Goal: Task Accomplishment & Management: Complete application form

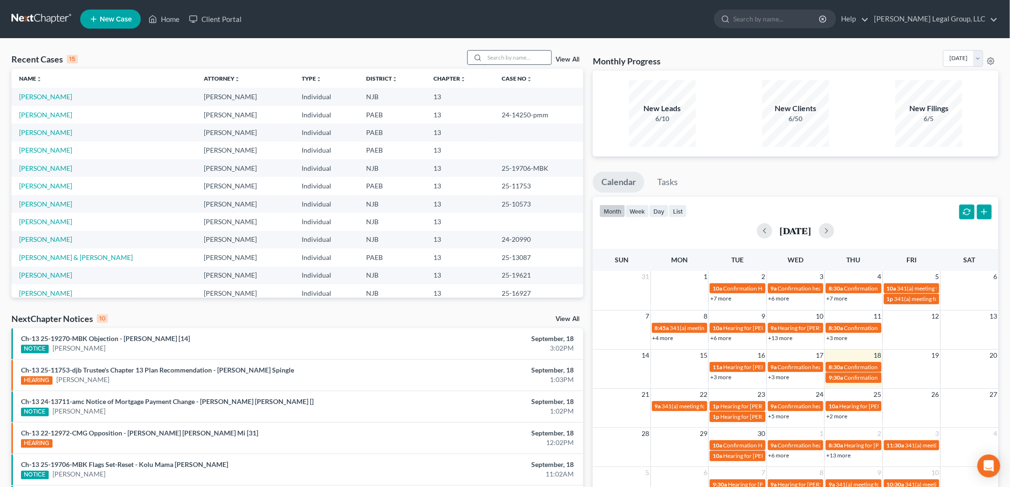
click at [528, 59] on input "search" at bounding box center [517, 58] width 67 height 14
type input "jovan"
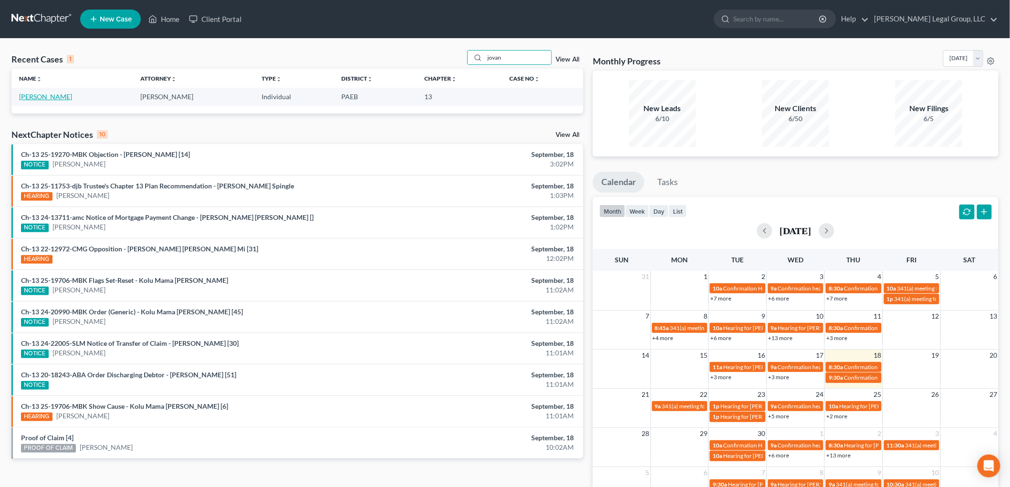
click at [45, 96] on link "[PERSON_NAME]" at bounding box center [45, 97] width 53 height 8
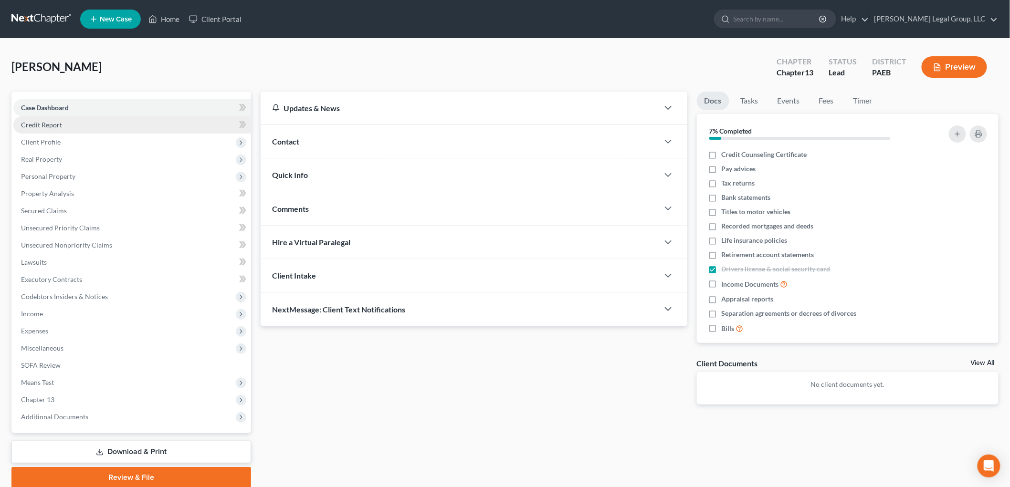
drag, startPoint x: 807, startPoint y: 159, endPoint x: 97, endPoint y: 129, distance: 710.7
click at [807, 159] on span "Credit Counseling Certificate" at bounding box center [764, 155] width 85 height 10
click at [732, 156] on input "Credit Counseling Certificate" at bounding box center [728, 153] width 6 height 6
checkbox input "true"
click at [78, 139] on span "Client Profile" at bounding box center [132, 142] width 238 height 17
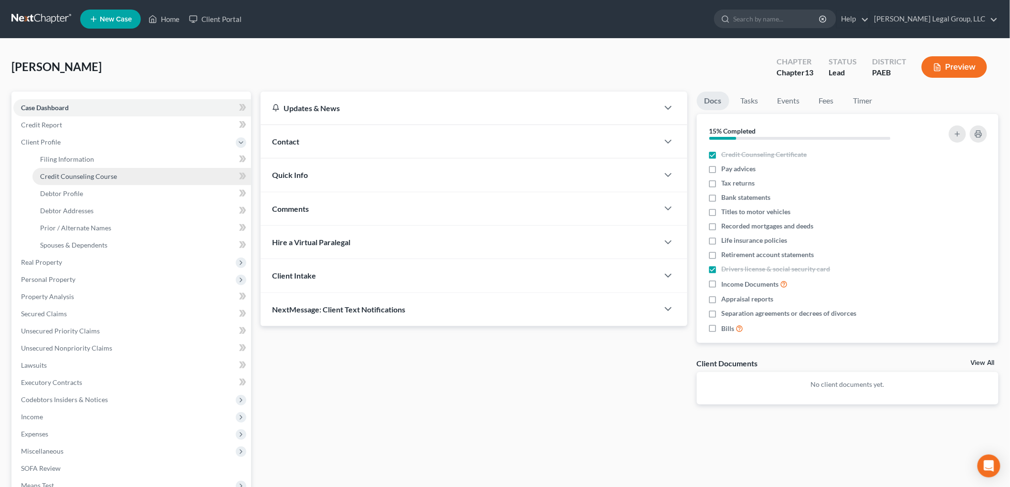
click at [108, 171] on link "Credit Counseling Course" at bounding box center [141, 176] width 219 height 17
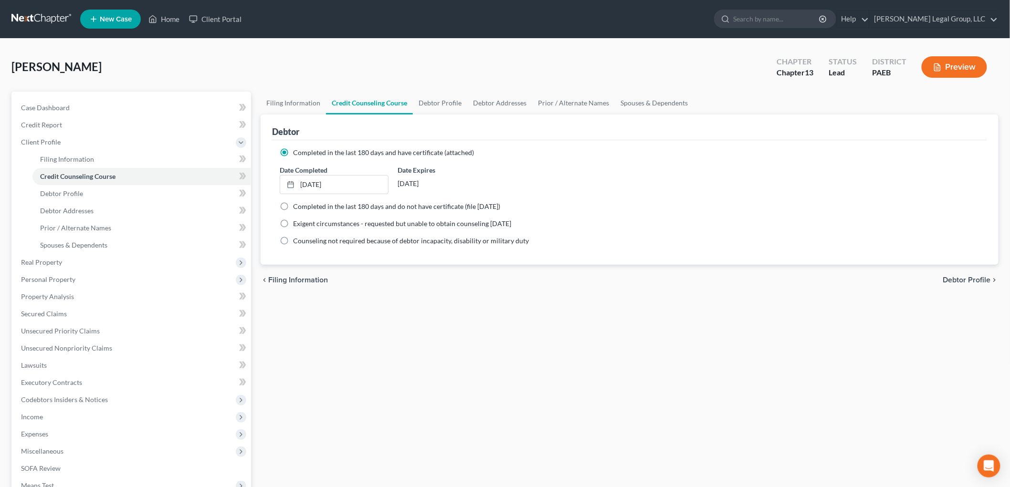
click at [846, 349] on div "Filing Information Credit Counseling Course Debtor Profile Debtor Addresses Pri…" at bounding box center [629, 342] width 747 height 500
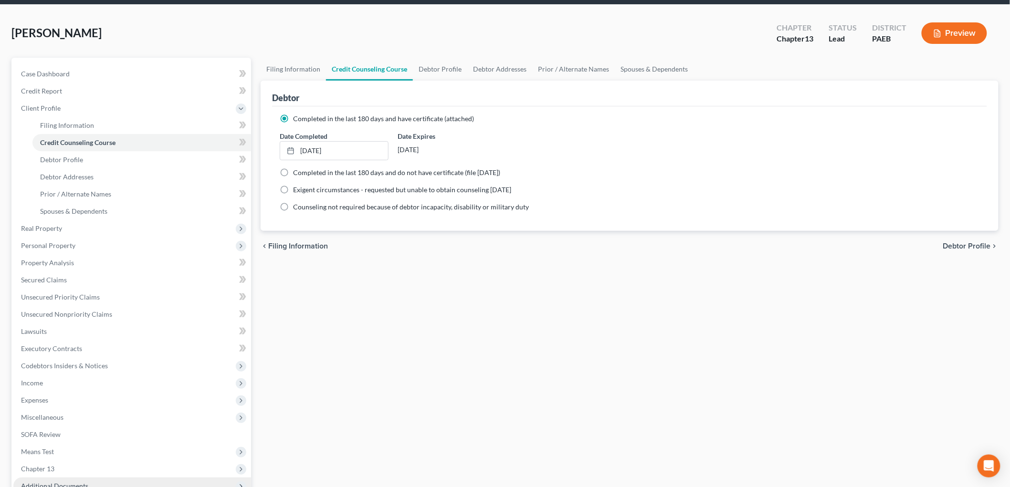
scroll to position [139, 0]
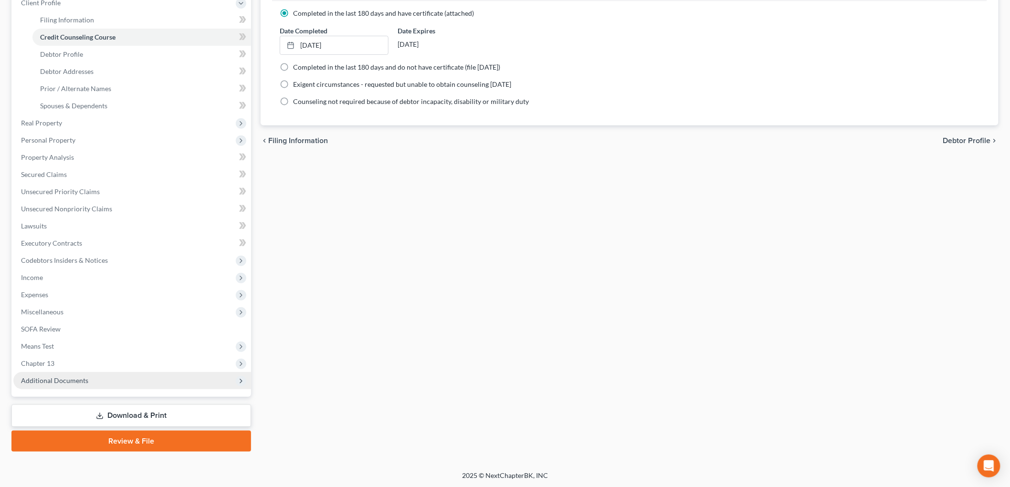
click at [111, 378] on span "Additional Documents" at bounding box center [132, 380] width 238 height 17
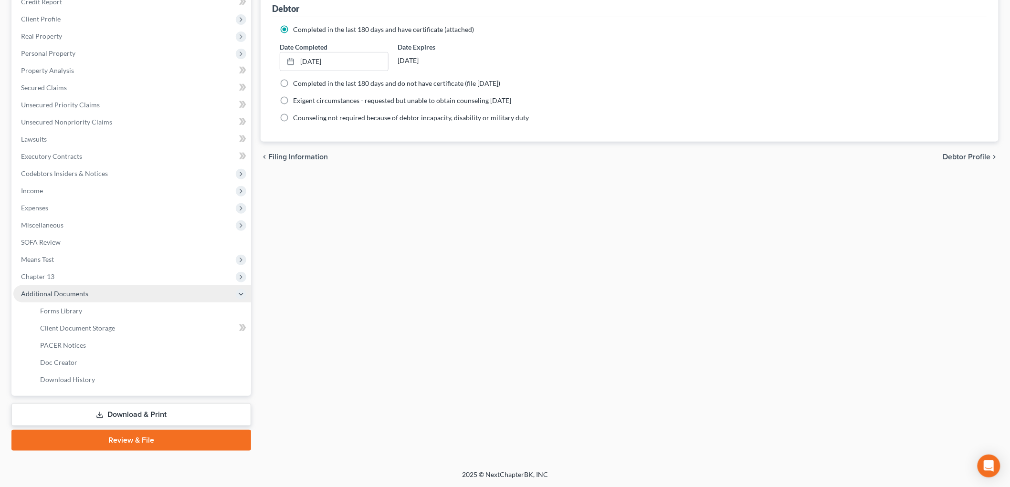
scroll to position [122, 0]
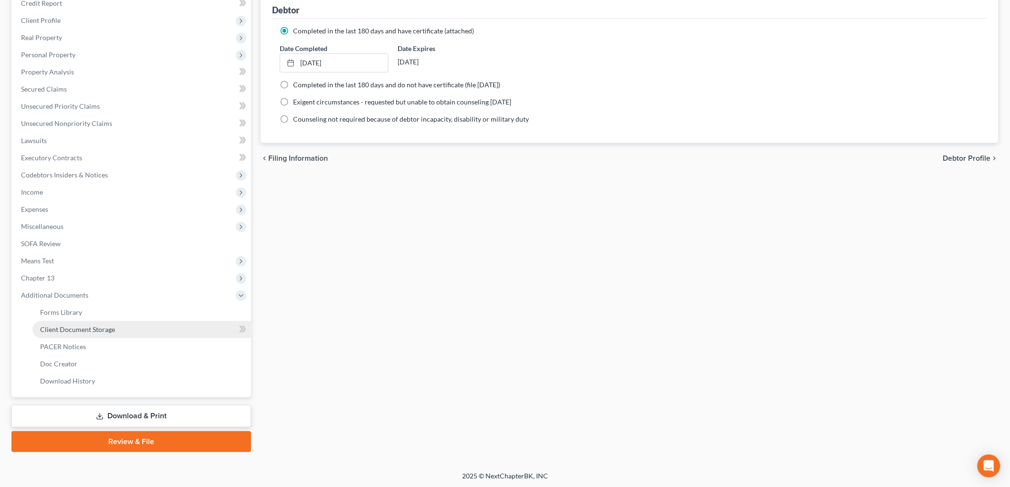
click at [108, 335] on link "Client Document Storage" at bounding box center [141, 329] width 219 height 17
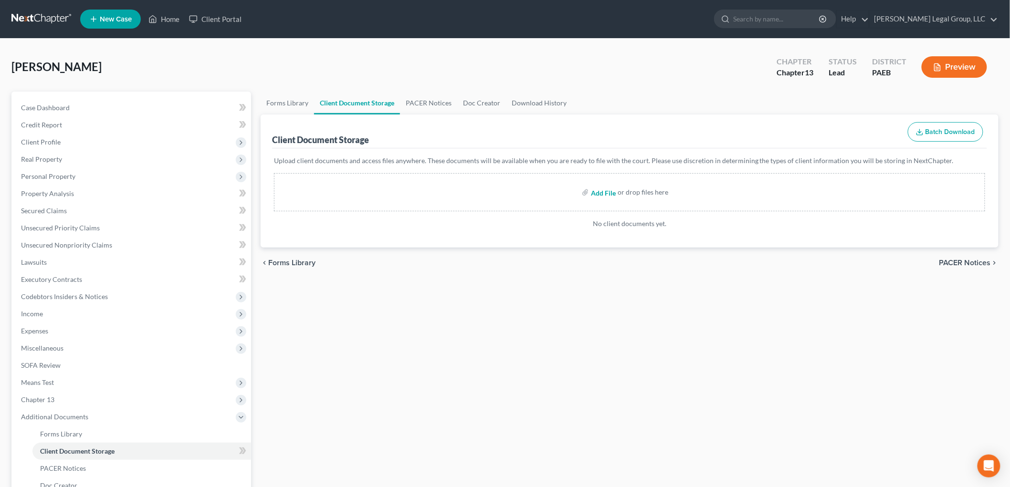
click at [598, 193] on input "file" at bounding box center [602, 192] width 23 height 17
type input "C:\fakepath\13858-PAE-CC-040104337.pdf"
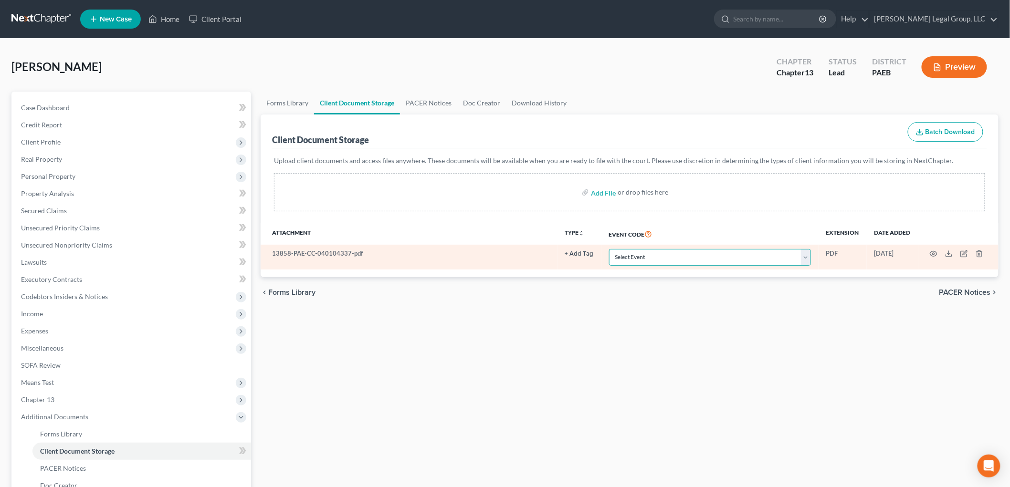
click at [719, 261] on select "Select Event Amended Matrix List of Creditors (Fee) Application to Have the Cha…" at bounding box center [710, 257] width 202 height 17
select select "2"
click at [609, 249] on select "Select Event Amended Matrix List of Creditors (Fee) Application to Have the Cha…" at bounding box center [710, 257] width 202 height 17
click at [934, 254] on icon "button" at bounding box center [934, 254] width 8 height 8
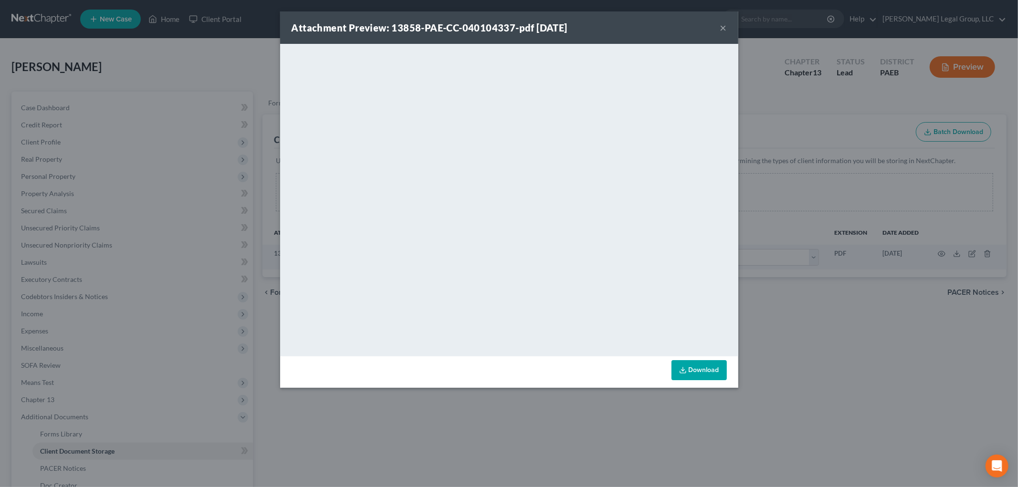
click at [723, 27] on button "×" at bounding box center [723, 27] width 7 height 11
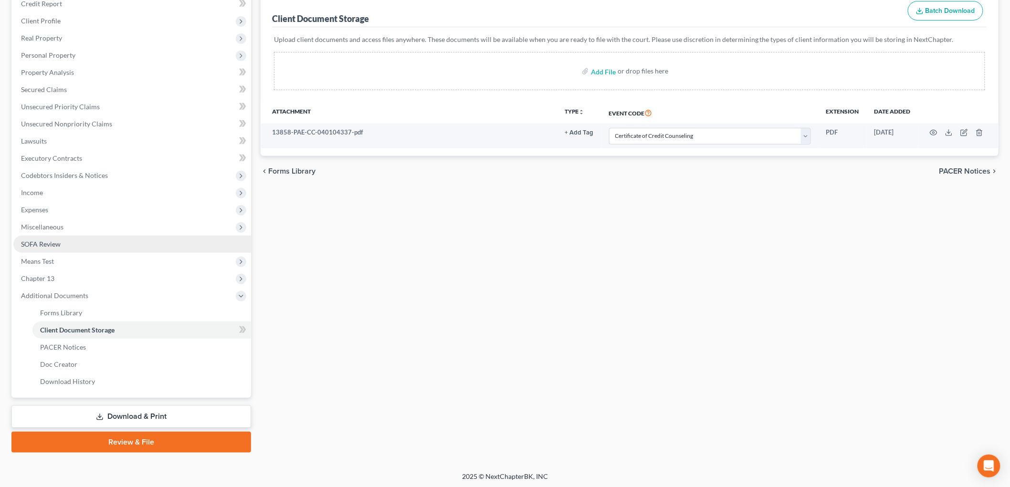
scroll to position [122, 0]
click at [131, 419] on link "Download & Print" at bounding box center [131, 416] width 240 height 22
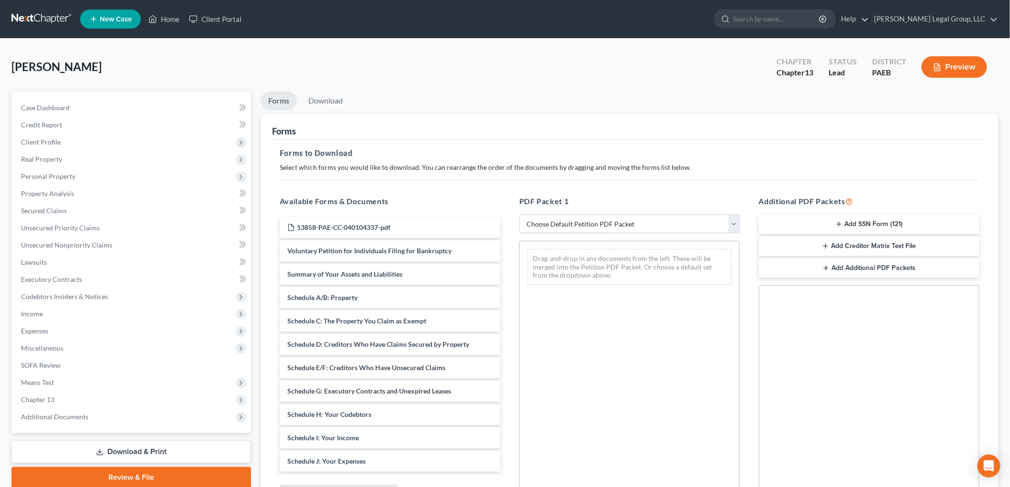
click at [885, 226] on button "Add SSN Form (121)" at bounding box center [869, 225] width 220 height 20
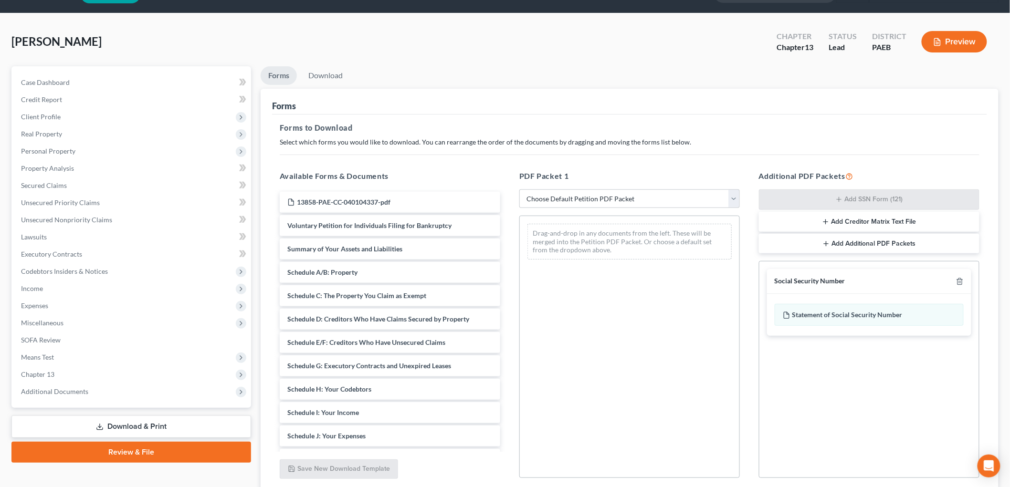
scroll to position [49, 0]
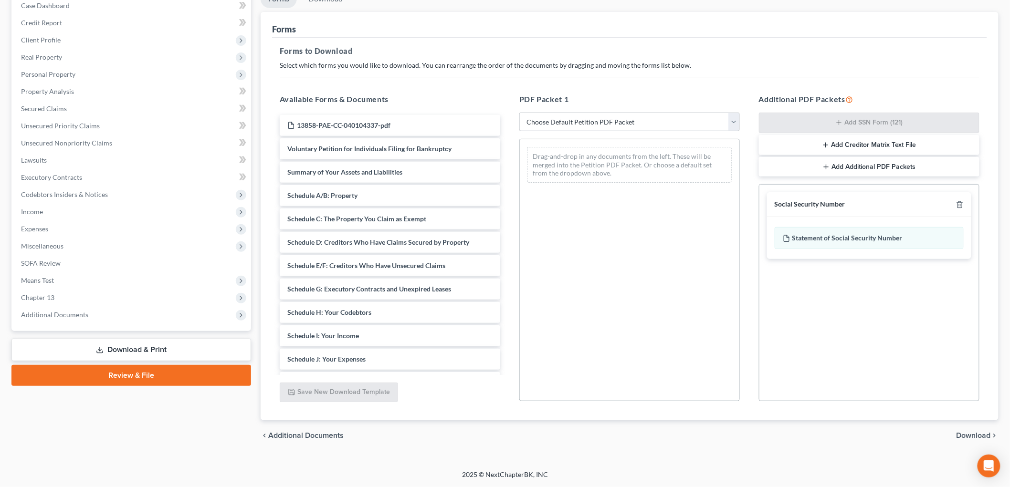
click at [969, 437] on span "Download" at bounding box center [973, 436] width 34 height 8
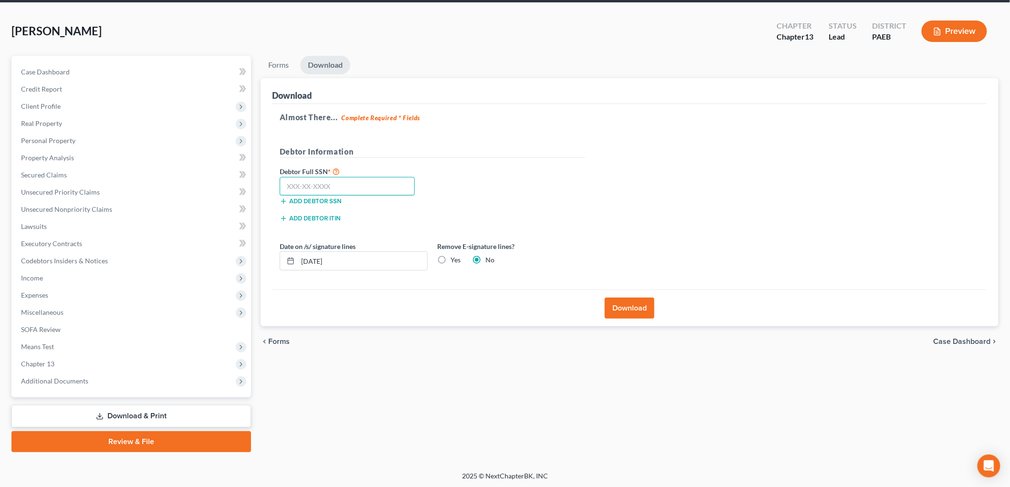
click at [370, 185] on input "text" at bounding box center [347, 186] width 135 height 19
type input "250-43-5143"
click at [639, 314] on button "Download" at bounding box center [630, 308] width 50 height 21
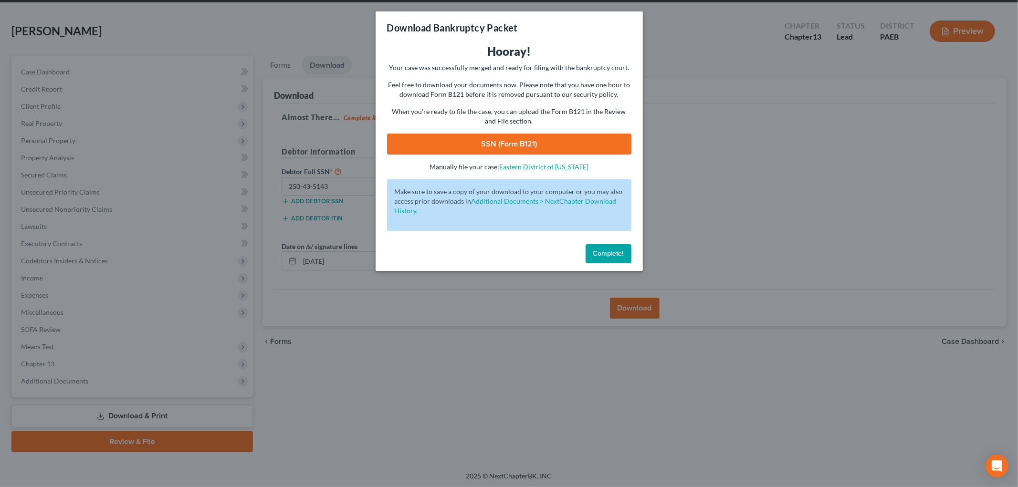
click at [528, 144] on link "SSN (Form B121)" at bounding box center [509, 144] width 244 height 21
click at [602, 254] on span "Complete!" at bounding box center [608, 254] width 31 height 8
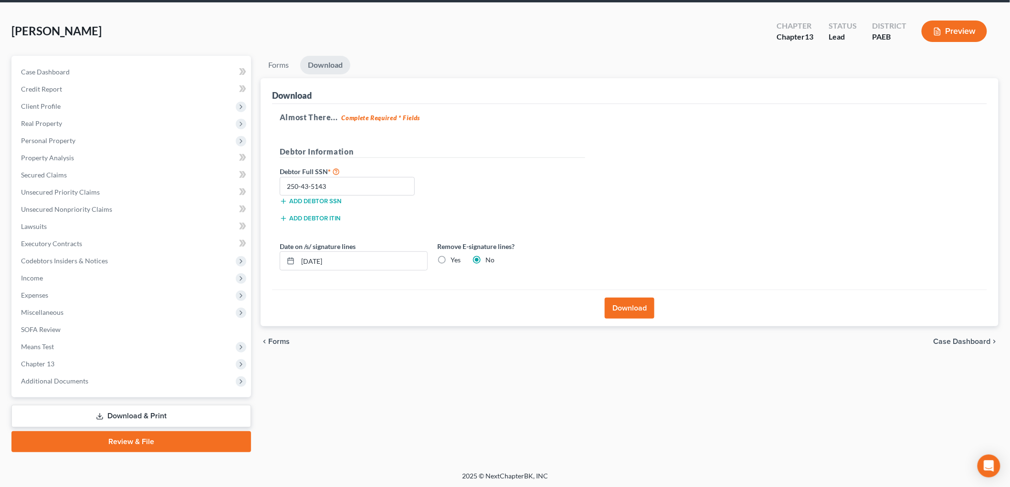
click at [160, 447] on link "Review & File" at bounding box center [131, 441] width 240 height 21
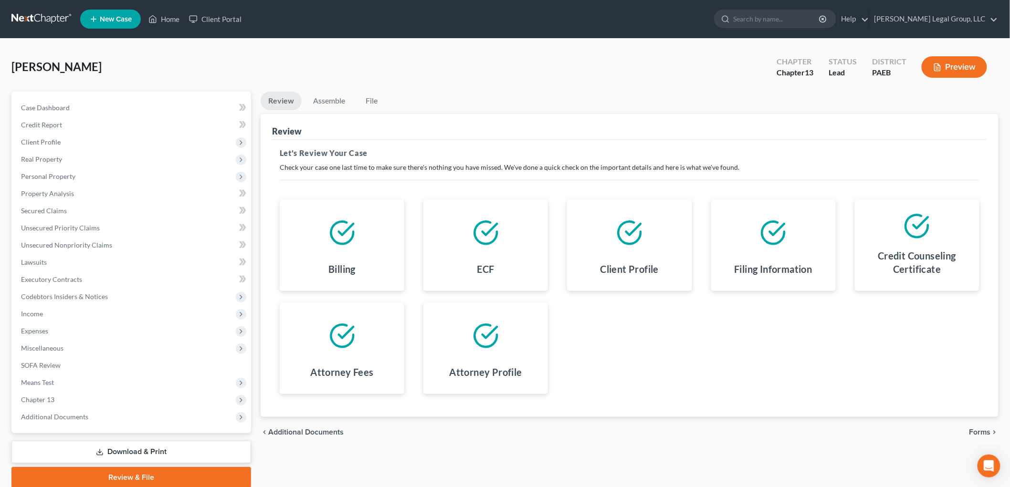
click at [986, 432] on span "Forms" at bounding box center [979, 433] width 21 height 8
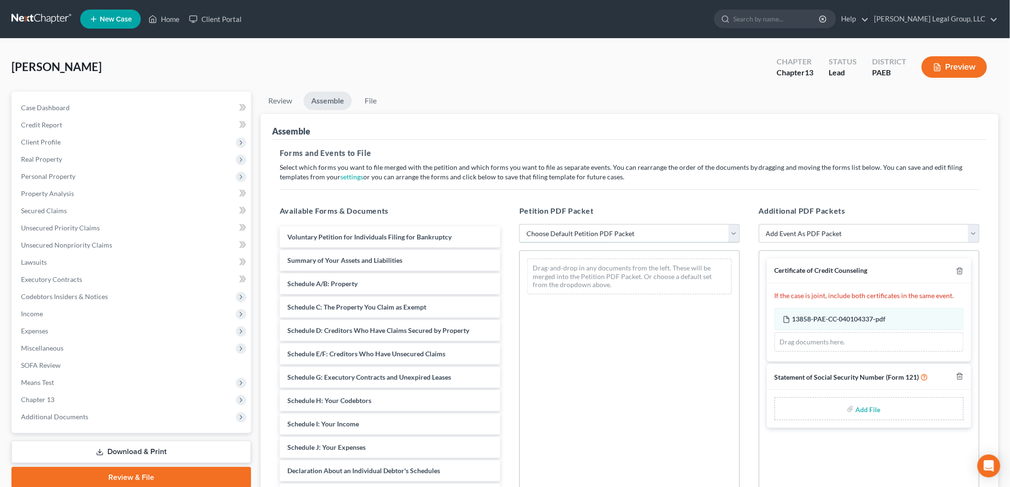
click at [618, 234] on select "Choose Default Petition PDF Packet Emergency Filing (Voluntary Petition and Cre…" at bounding box center [629, 233] width 220 height 19
select select "0"
click at [519, 224] on select "Choose Default Petition PDF Packet Emergency Filing (Voluntary Petition and Cre…" at bounding box center [629, 233] width 220 height 19
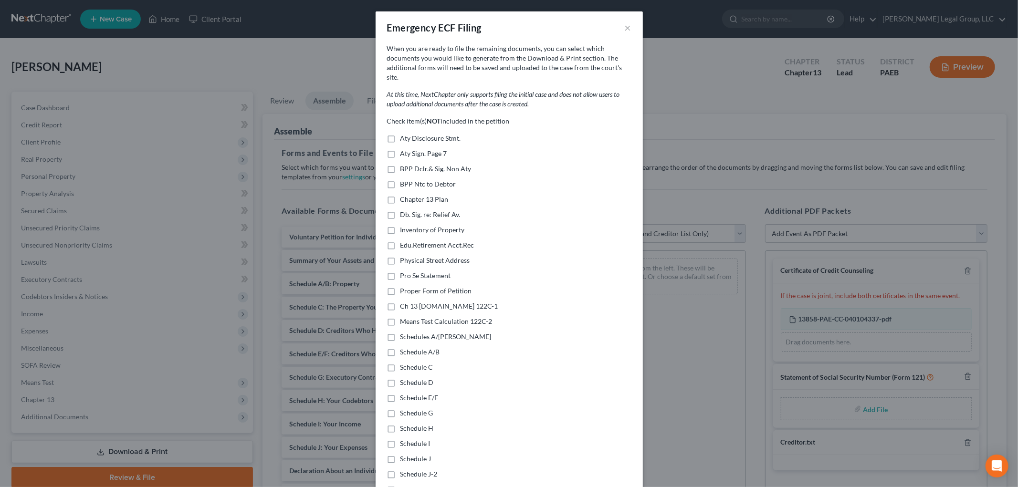
click at [400, 195] on label "Chapter 13 Plan" at bounding box center [424, 200] width 48 height 10
click at [404, 195] on input "Chapter 13 Plan" at bounding box center [407, 198] width 6 height 6
checkbox input "true"
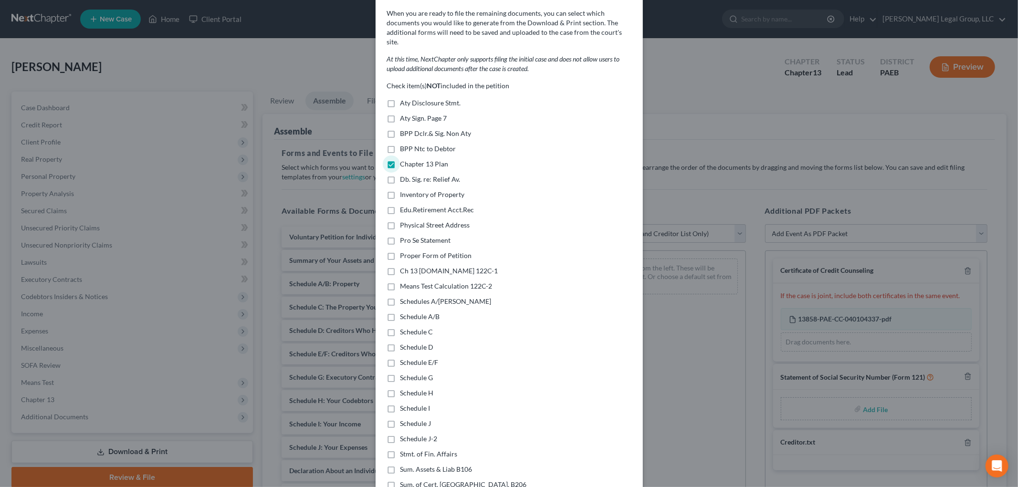
scroll to position [53, 0]
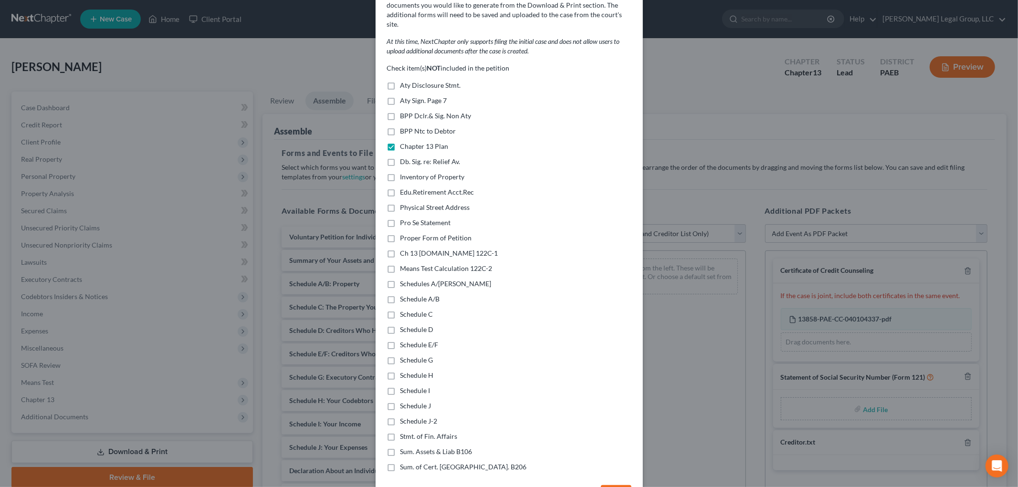
click at [400, 279] on label "Schedules A/[PERSON_NAME]" at bounding box center [445, 284] width 91 height 10
click at [404, 279] on input "Schedules A/[PERSON_NAME]" at bounding box center [407, 282] width 6 height 6
checkbox input "true"
click at [400, 432] on label "Stmt. of Fin. Affairs" at bounding box center [428, 437] width 57 height 10
click at [404, 432] on input "Stmt. of Fin. Affairs" at bounding box center [407, 435] width 6 height 6
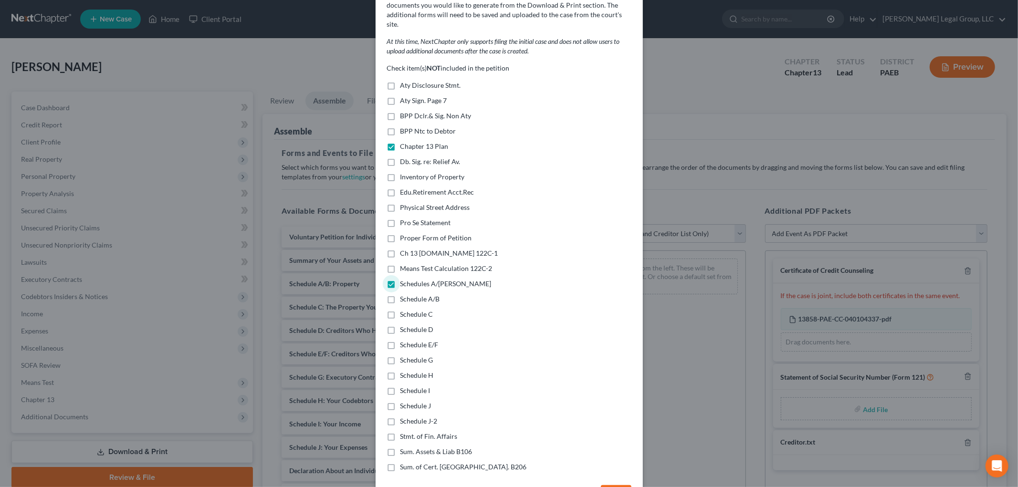
checkbox input "true"
click at [400, 447] on label "Sum. Assets & Liab B106" at bounding box center [436, 452] width 72 height 10
click at [404, 447] on input "Sum. Assets & Liab B106" at bounding box center [407, 450] width 6 height 6
checkbox input "true"
click at [400, 462] on label "Sum. of Cert. [GEOGRAPHIC_DATA]. B206" at bounding box center [463, 467] width 126 height 10
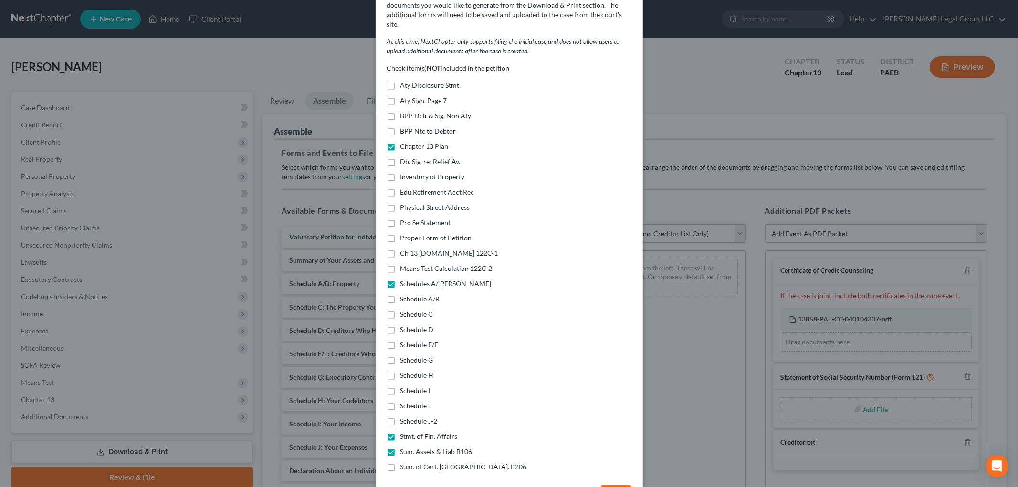
click at [404, 462] on input "Sum. of Cert. [GEOGRAPHIC_DATA]. B206" at bounding box center [407, 465] width 6 height 6
checkbox input "true"
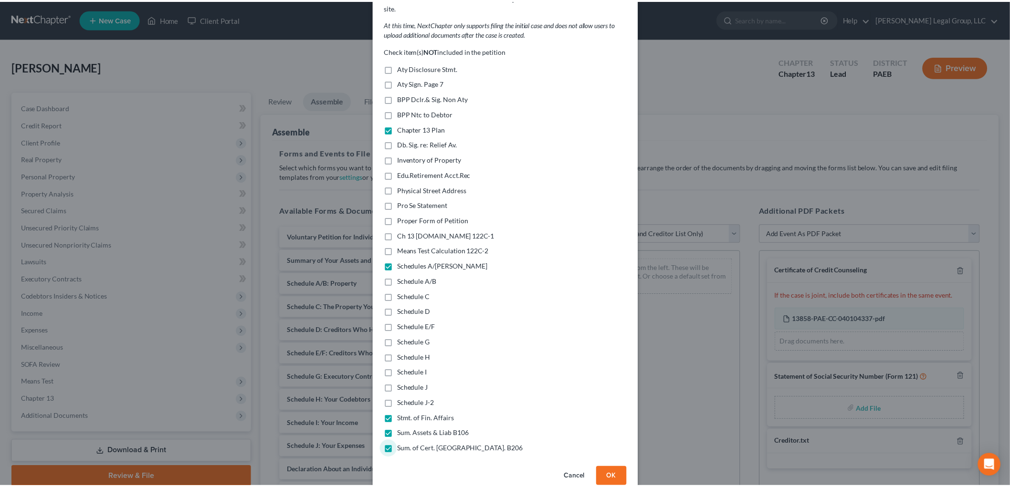
scroll to position [79, 0]
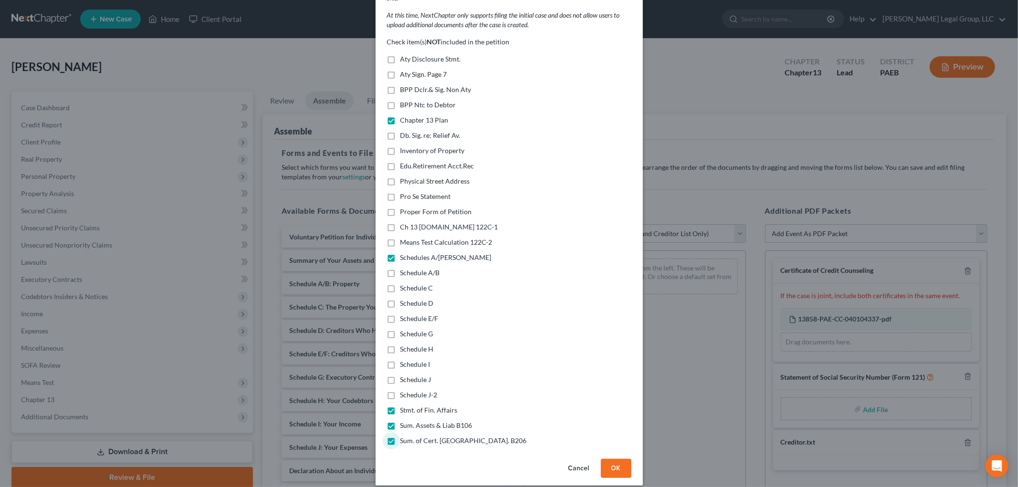
click at [400, 238] on label "Means Test Calculation 122C-2" at bounding box center [446, 243] width 92 height 10
click at [404, 238] on input "Means Test Calculation 122C-2" at bounding box center [407, 241] width 6 height 6
checkbox input "true"
click at [400, 222] on label "Ch 13 [DOMAIN_NAME] 122C-1" at bounding box center [449, 227] width 98 height 10
click at [404, 222] on input "Ch 13 [DOMAIN_NAME] 122C-1" at bounding box center [407, 225] width 6 height 6
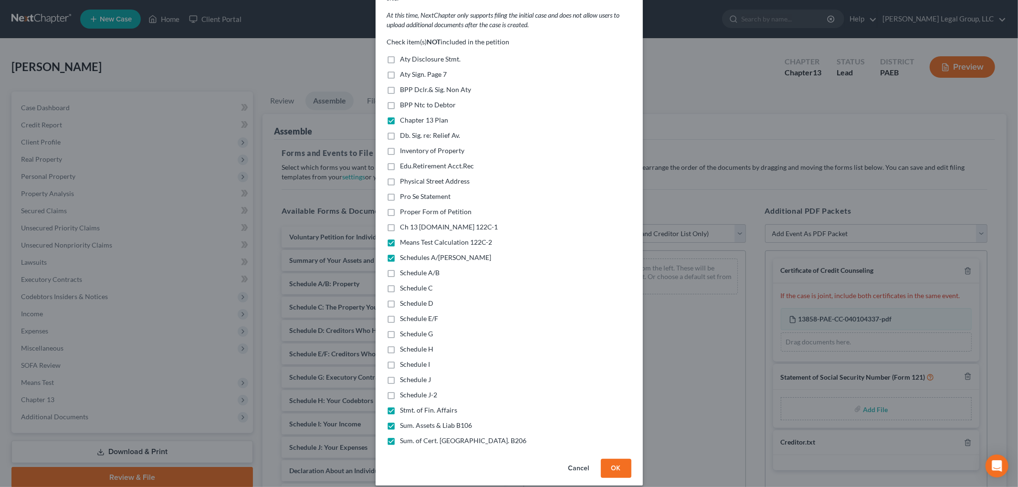
checkbox input "true"
click at [621, 459] on button "OK" at bounding box center [616, 468] width 31 height 19
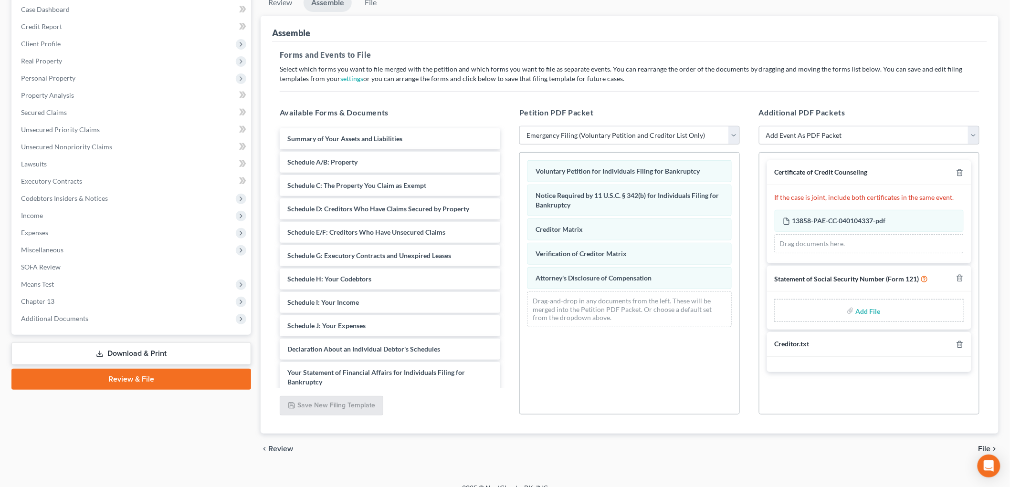
scroll to position [106, 0]
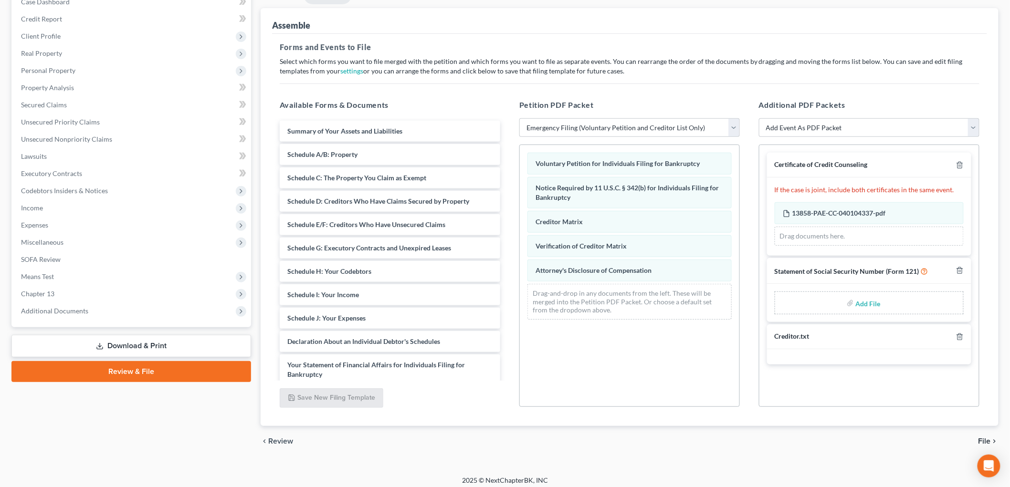
click at [866, 301] on input "file" at bounding box center [867, 302] width 23 height 17
type input "C:\fakepath\stmt of ss [PERSON_NAME].pdf"
click at [978, 441] on span "File" at bounding box center [984, 442] width 12 height 8
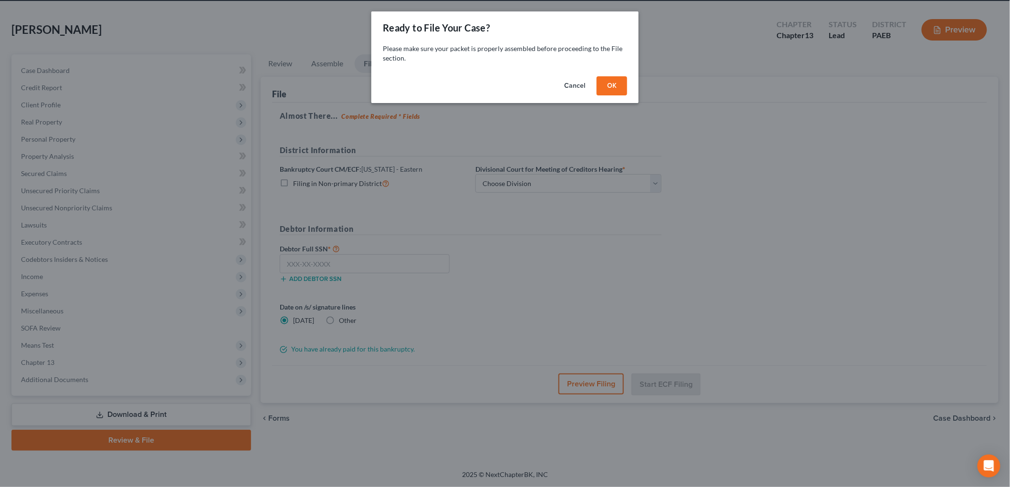
scroll to position [36, 0]
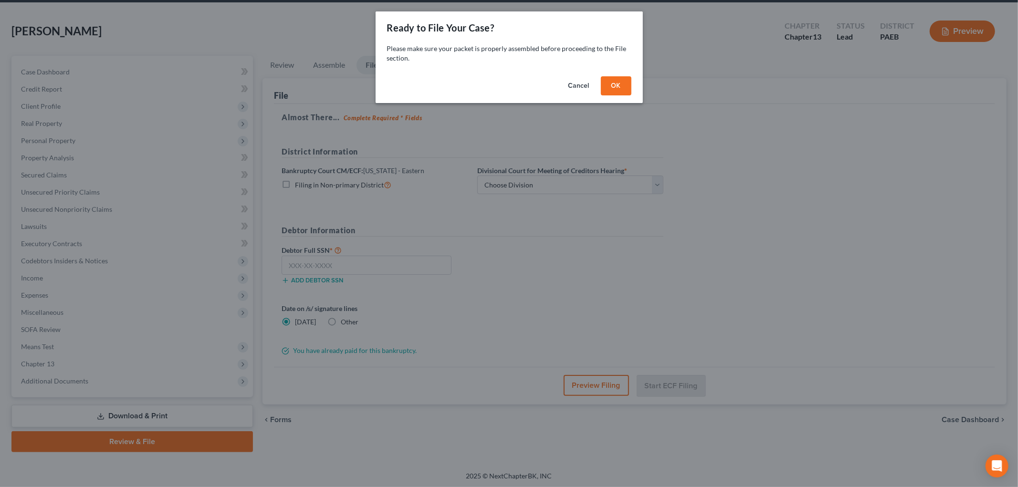
click at [629, 88] on button "OK" at bounding box center [616, 85] width 31 height 19
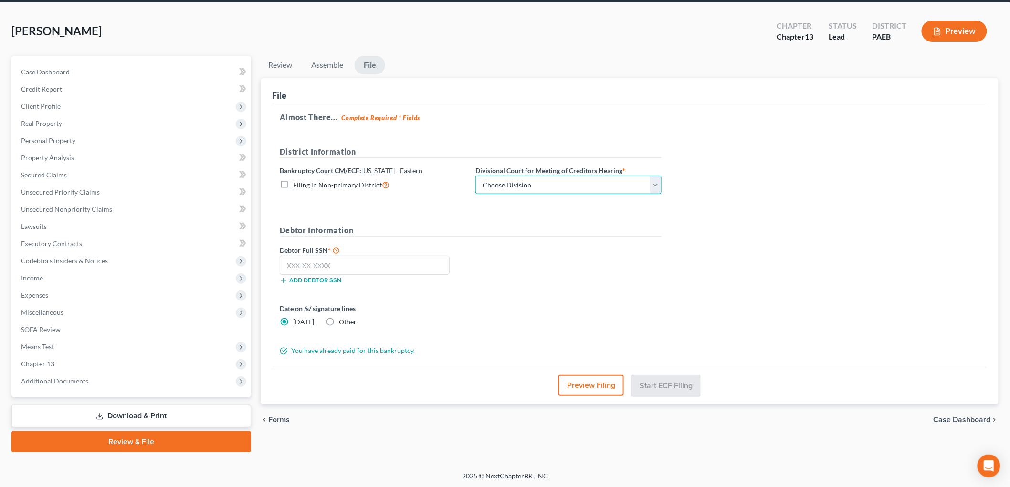
click at [552, 178] on select "Choose Division [GEOGRAPHIC_DATA] Reading" at bounding box center [568, 185] width 186 height 19
select select "0"
click at [475, 176] on select "Choose Division [GEOGRAPHIC_DATA] Reading" at bounding box center [568, 185] width 186 height 19
click at [392, 272] on input "text" at bounding box center [365, 265] width 170 height 19
type input "250-43-5143"
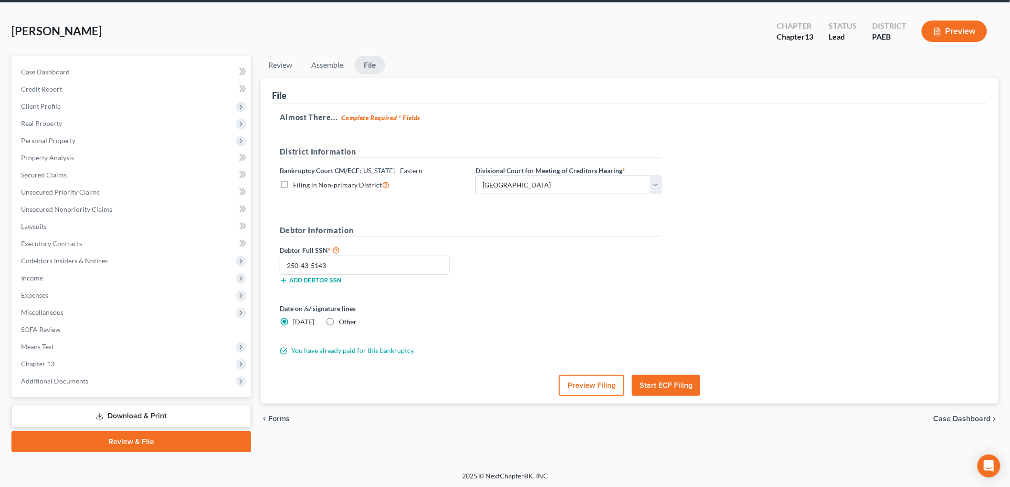
click at [664, 379] on button "Start ECF Filing" at bounding box center [666, 385] width 68 height 21
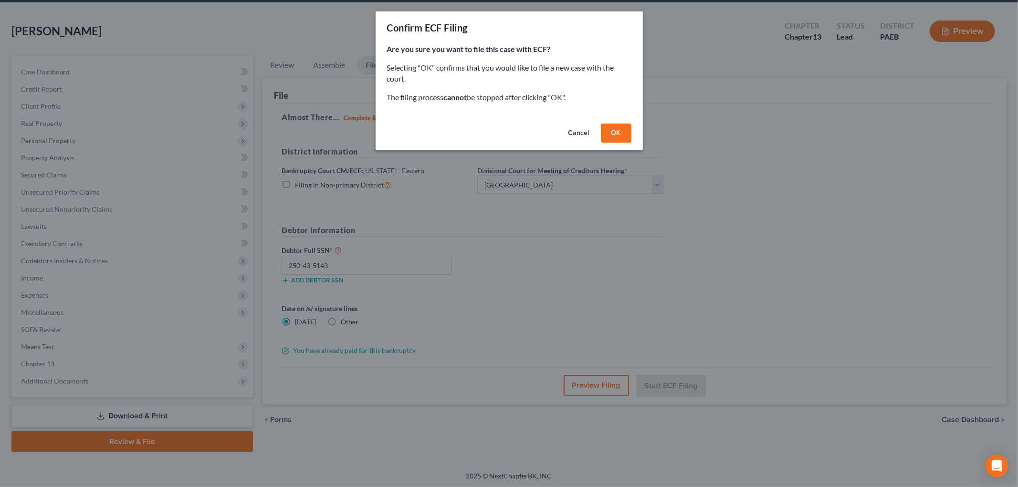
click at [602, 137] on button "OK" at bounding box center [616, 133] width 31 height 19
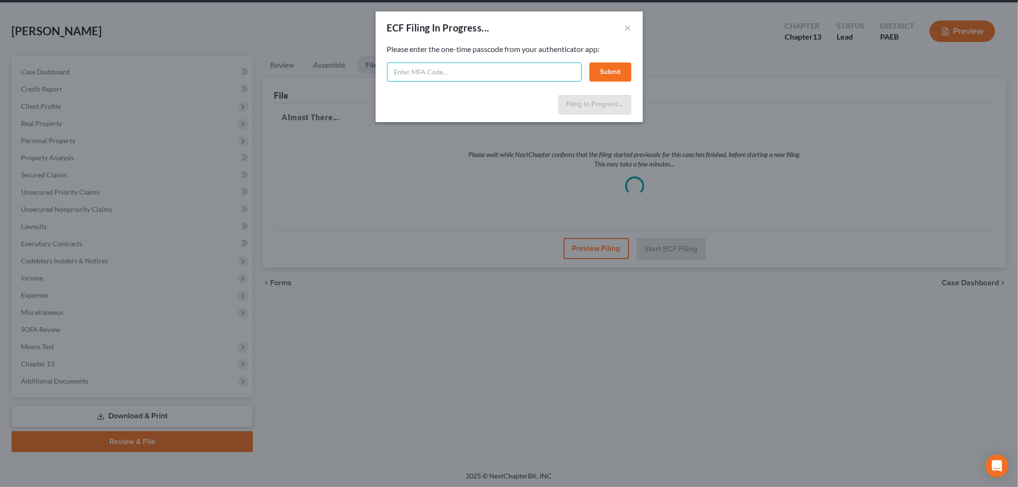
click at [550, 73] on input "text" at bounding box center [484, 72] width 195 height 19
type input "030423"
click at [619, 78] on button "Submit" at bounding box center [610, 72] width 42 height 19
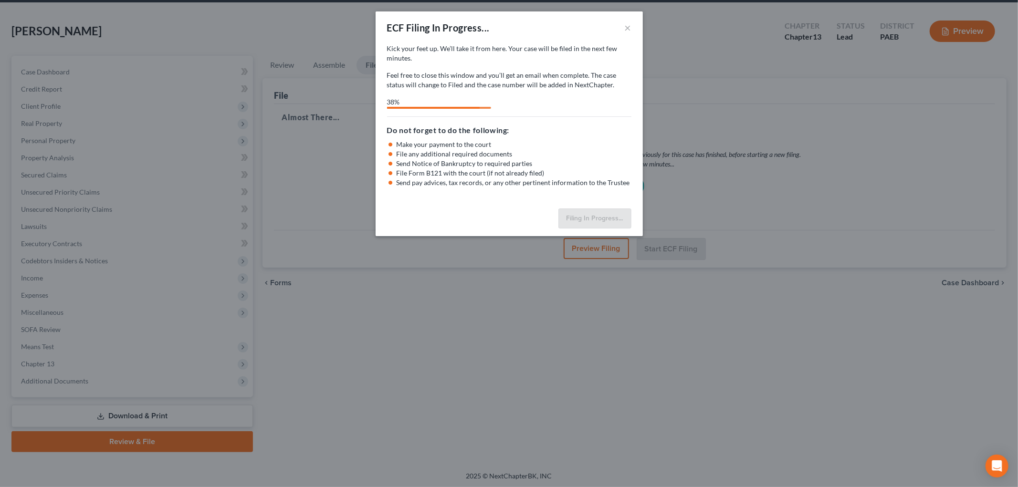
select select "0"
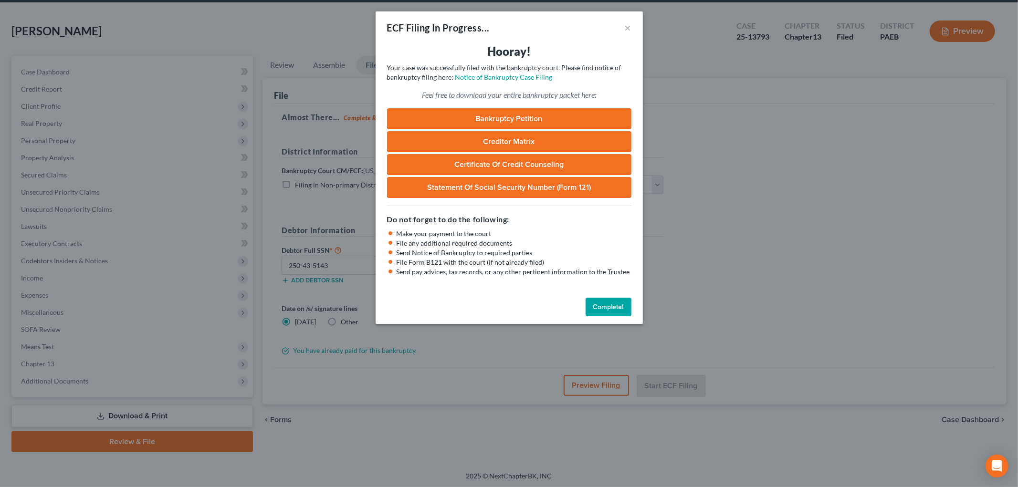
click at [517, 110] on link "Bankruptcy Petition" at bounding box center [509, 118] width 244 height 21
click at [617, 307] on button "Complete!" at bounding box center [609, 307] width 46 height 19
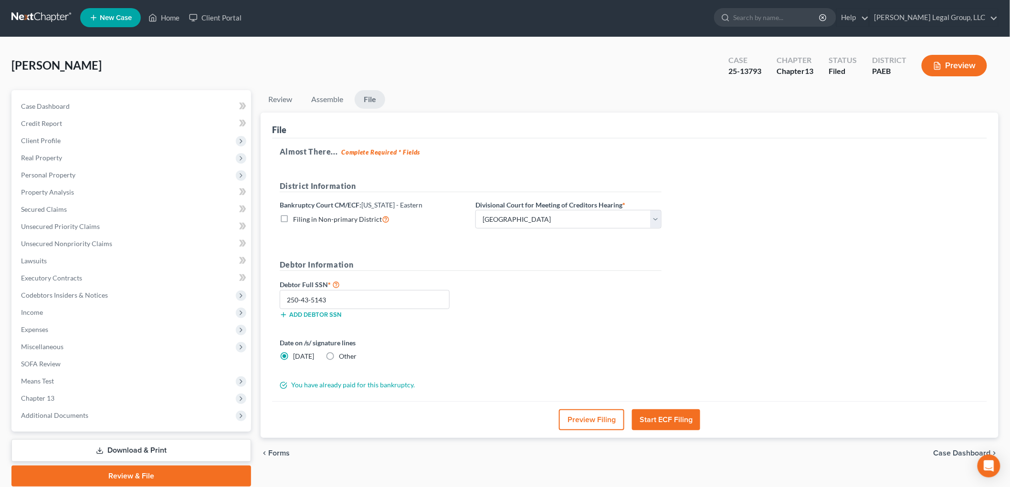
scroll to position [0, 0]
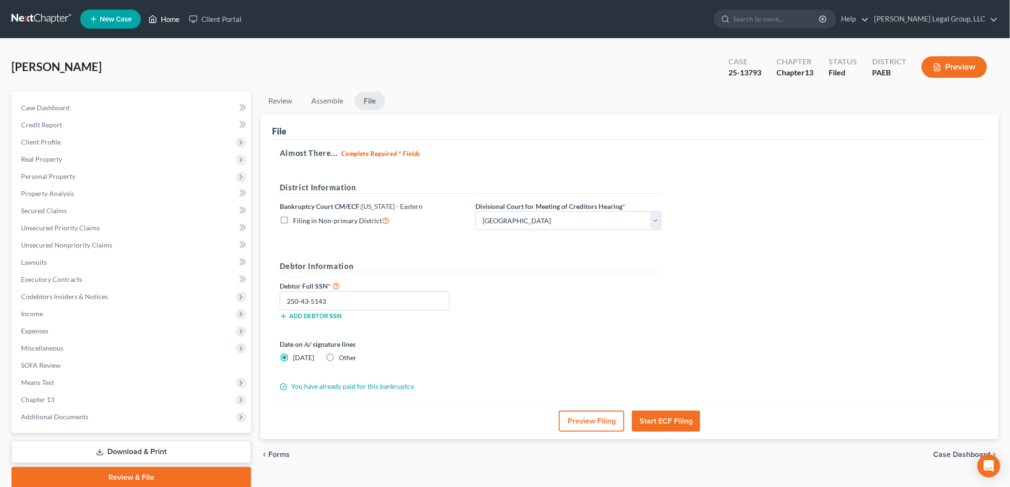
click at [159, 19] on link "Home" at bounding box center [164, 18] width 41 height 17
